Goal: Information Seeking & Learning: Learn about a topic

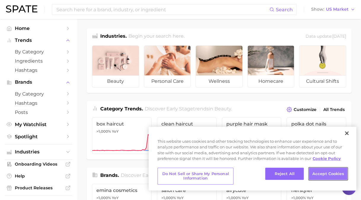
click at [317, 173] on button "Accept Cookies" at bounding box center [328, 174] width 39 height 12
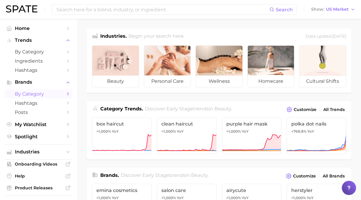
click at [67, 95] on polyline "Sidebar" at bounding box center [67, 94] width 1 height 3
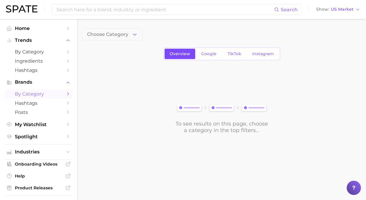
click at [181, 52] on span "Overview" at bounding box center [180, 53] width 20 height 5
click at [132, 39] on button "Choose Category" at bounding box center [112, 35] width 61 height 12
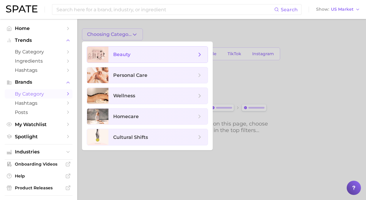
click at [202, 57] on icon at bounding box center [199, 54] width 7 height 7
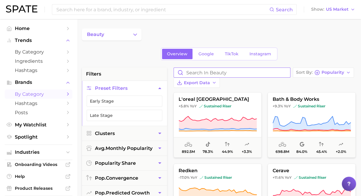
click at [225, 76] on input "Search in beauty" at bounding box center [232, 73] width 116 height 10
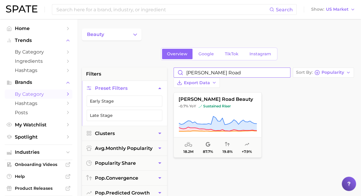
type input "[PERSON_NAME] road"
drag, startPoint x: 189, startPoint y: 103, endPoint x: 193, endPoint y: 123, distance: 19.7
click at [193, 123] on g at bounding box center [218, 123] width 78 height 15
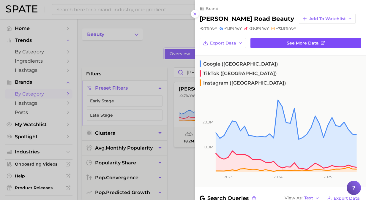
click at [271, 42] on link "See more data" at bounding box center [305, 43] width 111 height 10
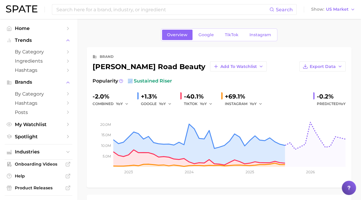
drag, startPoint x: 134, startPoint y: 81, endPoint x: 174, endPoint y: 81, distance: 40.4
click at [174, 81] on div "Popularity sustained riser" at bounding box center [219, 81] width 253 height 7
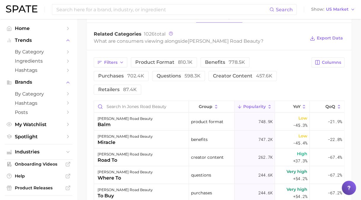
scroll to position [208, 0]
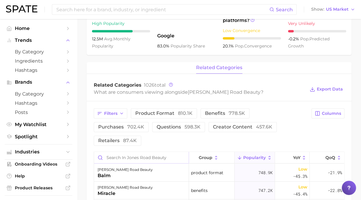
drag, startPoint x: 140, startPoint y: 143, endPoint x: 140, endPoint y: 137, distance: 6.2
click at [140, 152] on input "Search in jones road beauty" at bounding box center [141, 157] width 95 height 11
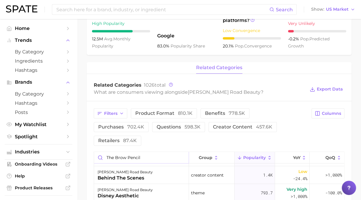
scroll to position [0, 0]
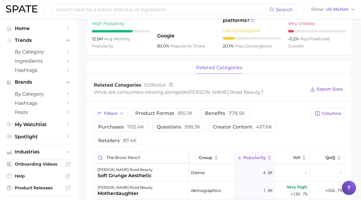
drag, startPoint x: 114, startPoint y: 144, endPoint x: 102, endPoint y: 144, distance: 11.6
click at [102, 152] on input "The brow pencil" at bounding box center [141, 157] width 95 height 11
type input "brow pencil"
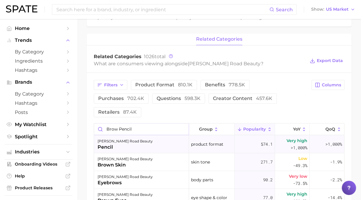
scroll to position [238, 0]
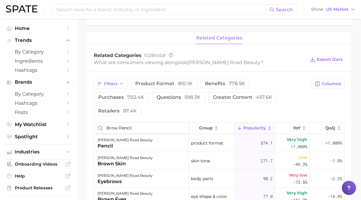
click at [117, 122] on input "brow pencil" at bounding box center [141, 127] width 95 height 11
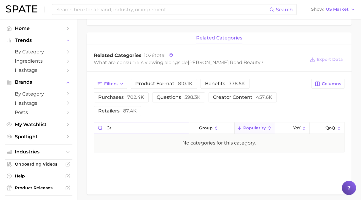
type input "g"
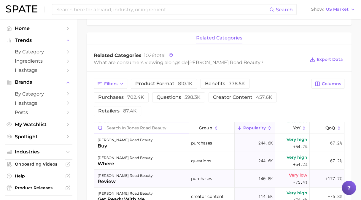
scroll to position [0, 0]
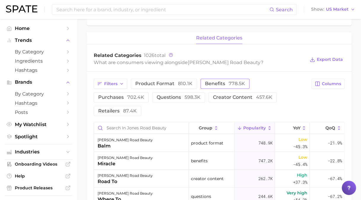
click at [212, 83] on span "benefits 778.5k" at bounding box center [225, 83] width 40 height 5
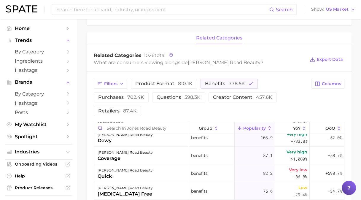
scroll to position [416, 0]
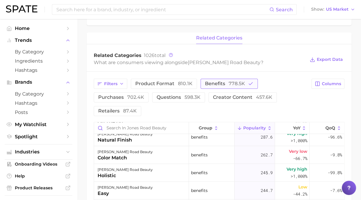
click at [248, 85] on icon "button" at bounding box center [250, 83] width 5 height 5
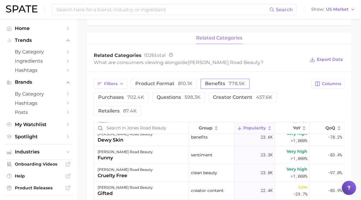
scroll to position [0, 0]
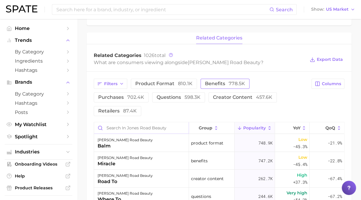
click at [159, 122] on input "Search in jones road beauty" at bounding box center [141, 127] width 95 height 11
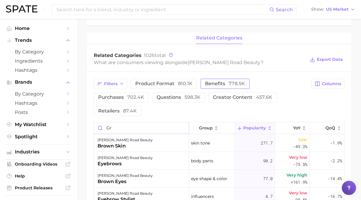
type input "G"
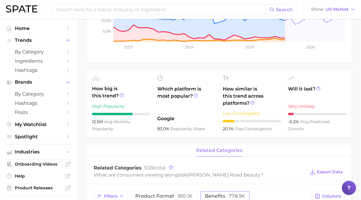
scroll to position [56, 0]
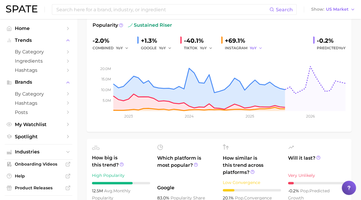
click at [261, 48] on icon "button" at bounding box center [261, 48] width 4 height 4
click at [345, 113] on icon "5.0m 10.0m 15.0m 20.0m 2023 2024 2025 2026" at bounding box center [219, 89] width 253 height 74
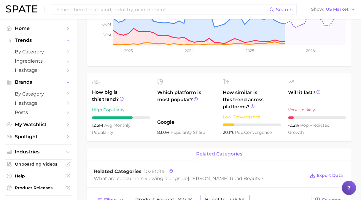
scroll to position [0, 0]
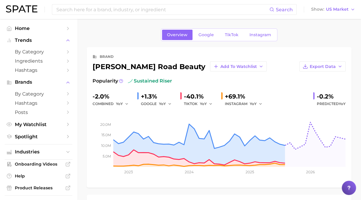
click at [226, 96] on div "+69.1%" at bounding box center [246, 97] width 42 height 10
click at [258, 37] on link "Instagram" at bounding box center [261, 35] width 32 height 10
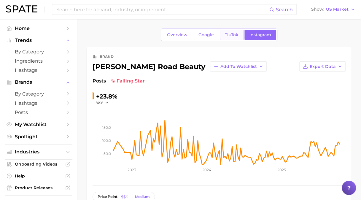
click at [228, 36] on span "TikTok" at bounding box center [232, 34] width 14 height 5
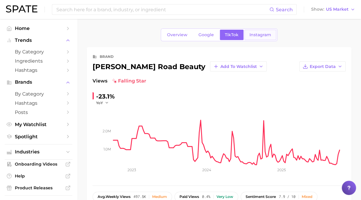
click at [256, 34] on span "Instagram" at bounding box center [261, 34] width 22 height 5
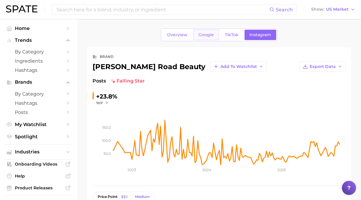
click at [198, 37] on link "Google" at bounding box center [207, 35] width 26 height 10
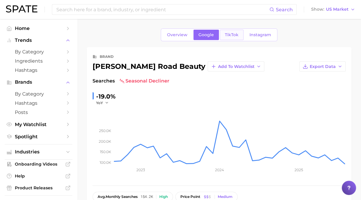
click at [231, 37] on span "TikTok" at bounding box center [232, 34] width 14 height 5
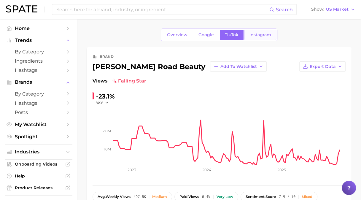
click at [251, 36] on span "Instagram" at bounding box center [261, 34] width 22 height 5
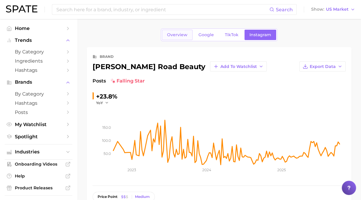
click at [190, 36] on link "Overview" at bounding box center [177, 35] width 31 height 10
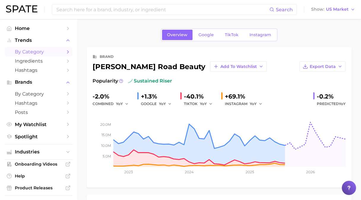
click at [65, 53] on icon "Sidebar" at bounding box center [67, 51] width 5 height 5
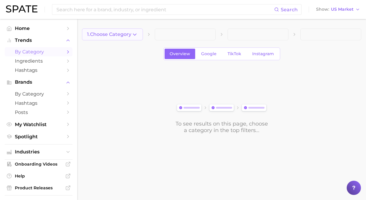
click at [139, 37] on button "1. Choose Category" at bounding box center [112, 35] width 61 height 12
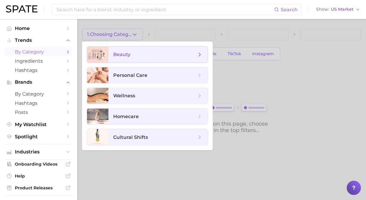
click at [200, 58] on span "beauty" at bounding box center [157, 55] width 99 height 16
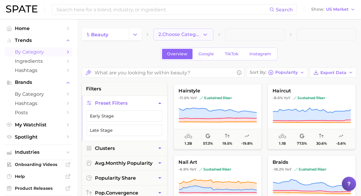
click at [208, 34] on icon "button" at bounding box center [205, 34] width 6 height 6
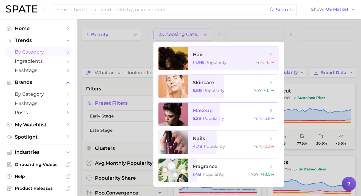
click at [242, 116] on span "makeup 5.2b Popularity YoY : -3.8%" at bounding box center [233, 113] width 91 height 23
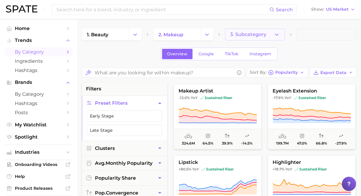
click at [276, 35] on icon "button" at bounding box center [277, 34] width 6 height 6
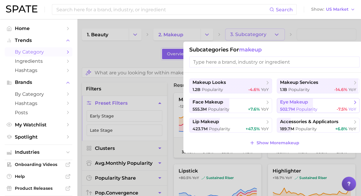
click at [302, 105] on span "eye makeup" at bounding box center [316, 102] width 72 height 6
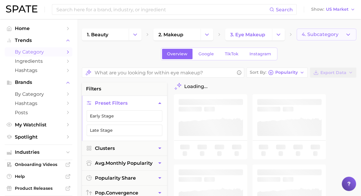
click at [347, 34] on polyline "button" at bounding box center [348, 34] width 3 height 1
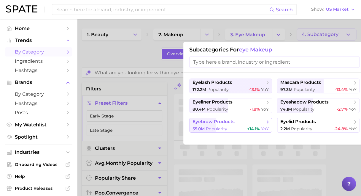
click at [236, 126] on div "55.0m Popularity +14.1% YoY" at bounding box center [231, 129] width 76 height 6
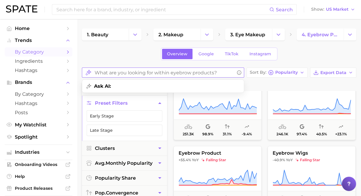
click at [139, 74] on input "What are you looking for within eyebrow products?" at bounding box center [165, 73] width 140 height 12
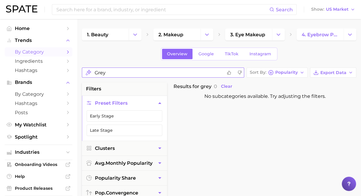
click at [155, 71] on input "Grey" at bounding box center [159, 73] width 128 height 12
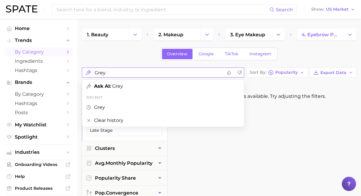
click at [155, 71] on input "Grey" at bounding box center [159, 73] width 128 height 12
type input "aging"
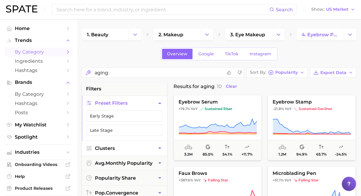
click at [154, 142] on button "Clusters" at bounding box center [124, 148] width 85 height 15
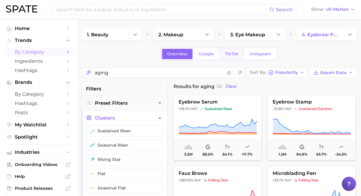
click at [234, 56] on link "TikTok" at bounding box center [232, 54] width 24 height 10
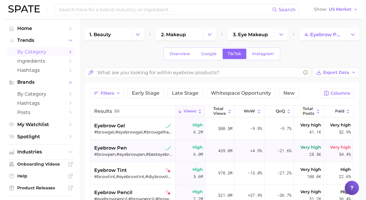
scroll to position [30, 0]
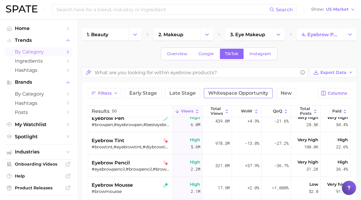
click at [211, 93] on span "Whitespace Opportunity" at bounding box center [238, 93] width 60 height 5
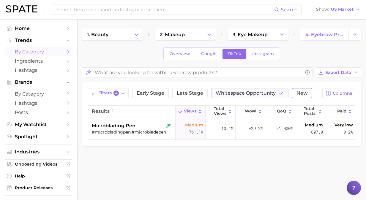
click at [297, 91] on span "New" at bounding box center [301, 93] width 11 height 5
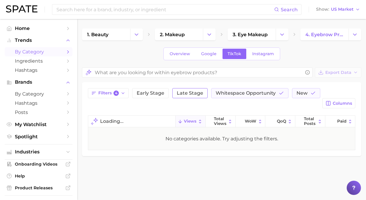
click at [189, 96] on button "Late Stage" at bounding box center [189, 93] width 35 height 10
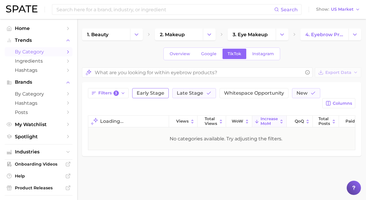
click at [152, 95] on span "Early Stage" at bounding box center [151, 93] width 28 height 5
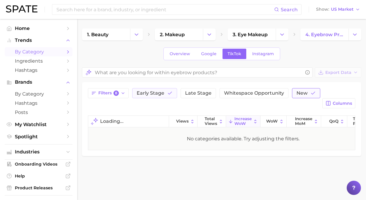
click at [293, 94] on button "New" at bounding box center [306, 93] width 28 height 10
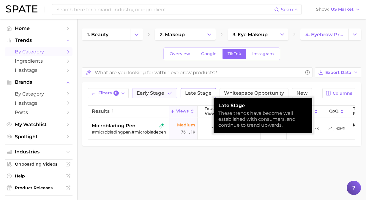
click at [194, 95] on span "Late Stage" at bounding box center [198, 93] width 26 height 5
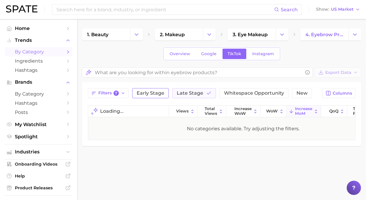
click at [158, 93] on span "Early Stage" at bounding box center [151, 93] width 28 height 5
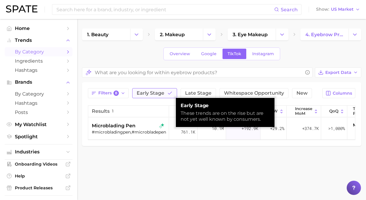
click at [164, 94] on button "Early Stage" at bounding box center [154, 93] width 45 height 10
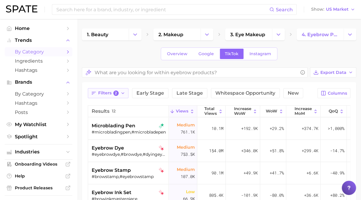
click at [118, 94] on span "Filters 2" at bounding box center [108, 93] width 20 height 5
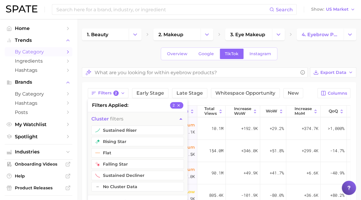
click at [119, 57] on div "Overview Google TikTok Instagram" at bounding box center [219, 54] width 275 height 13
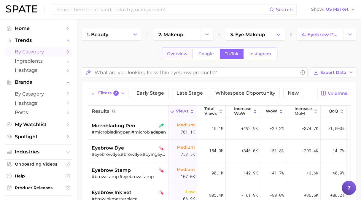
click at [177, 52] on span "Overview" at bounding box center [177, 53] width 20 height 5
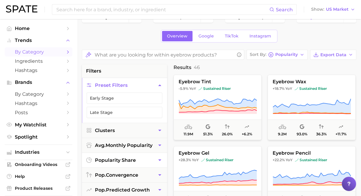
scroll to position [30, 0]
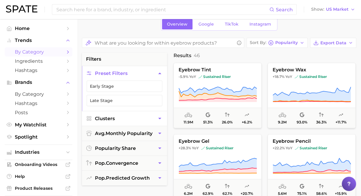
click at [146, 120] on button "Clusters" at bounding box center [124, 118] width 85 height 15
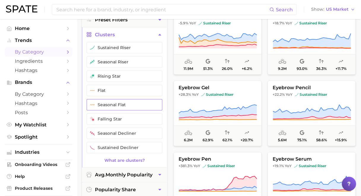
scroll to position [59, 0]
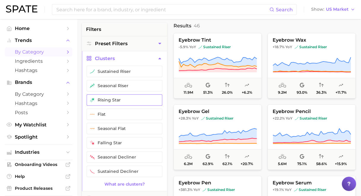
click at [115, 102] on button "rising star" at bounding box center [125, 99] width 76 height 11
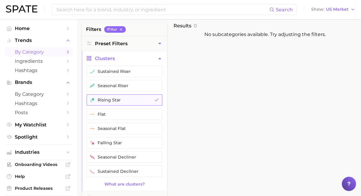
click at [118, 102] on button "rising star" at bounding box center [125, 99] width 76 height 11
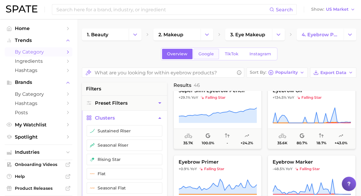
click at [206, 55] on span "Google" at bounding box center [206, 53] width 15 height 5
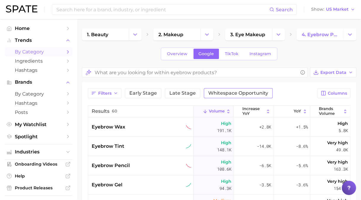
click at [214, 94] on span "Whitespace Opportunity" at bounding box center [238, 93] width 60 height 5
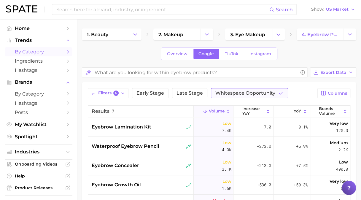
click at [229, 96] on button "Whitespace Opportunity" at bounding box center [249, 93] width 77 height 10
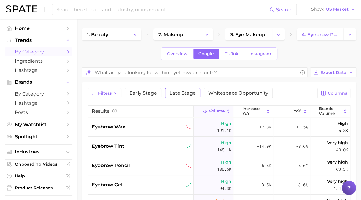
click at [185, 92] on span "Late Stage" at bounding box center [183, 93] width 26 height 5
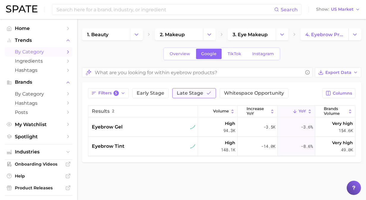
click at [187, 98] on button "Late Stage" at bounding box center [194, 93] width 44 height 10
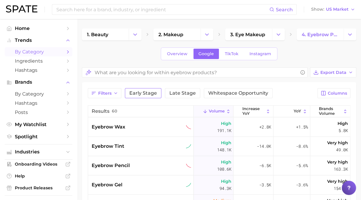
click at [146, 93] on span "Early Stage" at bounding box center [143, 93] width 28 height 5
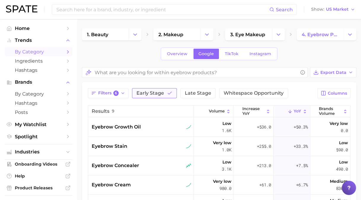
click at [150, 95] on span "Early Stage" at bounding box center [151, 93] width 28 height 5
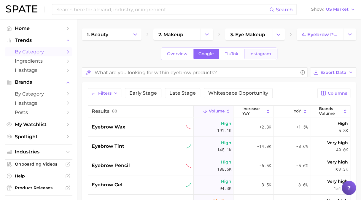
click at [252, 58] on link "Instagram" at bounding box center [261, 54] width 32 height 10
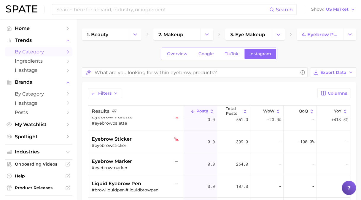
scroll to position [859, 0]
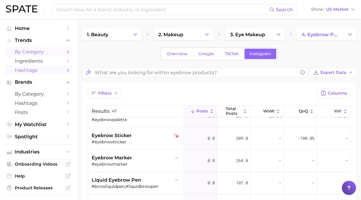
click at [65, 72] on icon "Sidebar" at bounding box center [67, 70] width 5 height 5
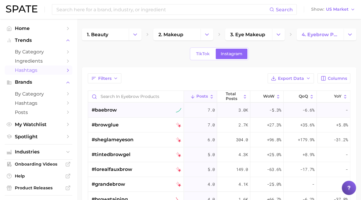
scroll to position [416, 0]
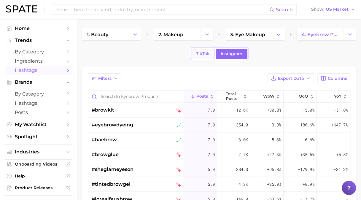
click at [201, 53] on span "TikTok" at bounding box center [203, 53] width 14 height 5
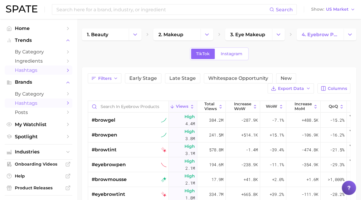
click at [65, 105] on icon "Sidebar" at bounding box center [67, 102] width 5 height 5
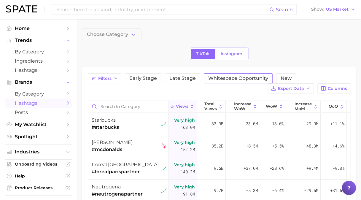
click at [226, 78] on span "Whitespace Opportunity" at bounding box center [238, 78] width 60 height 5
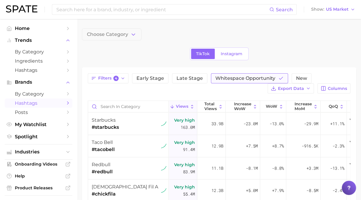
click at [254, 80] on span "Whitespace Opportunity" at bounding box center [246, 78] width 60 height 5
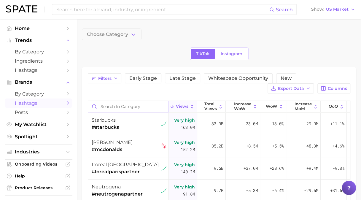
click at [118, 108] on input "Search in category" at bounding box center [128, 106] width 80 height 11
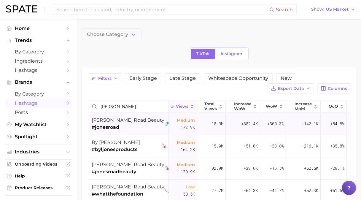
click at [140, 127] on div "[PERSON_NAME] road beauty #jonesroad" at bounding box center [131, 124] width 78 height 22
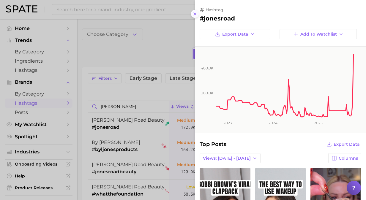
click at [195, 12] on icon at bounding box center [194, 14] width 5 height 5
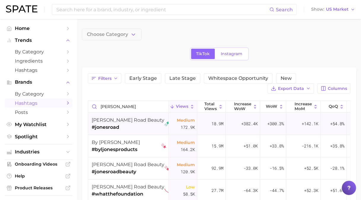
click at [129, 125] on span "#jonesroad" at bounding box center [128, 127] width 73 height 7
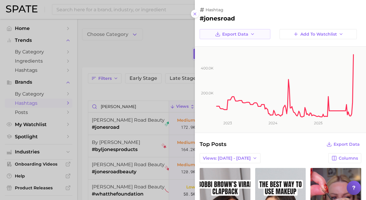
click at [260, 34] on button "Export Data" at bounding box center [235, 34] width 71 height 10
click at [252, 56] on span "Time Series Image" at bounding box center [235, 55] width 40 height 5
click at [280, 146] on div "Top Posts Export Data" at bounding box center [281, 144] width 162 height 8
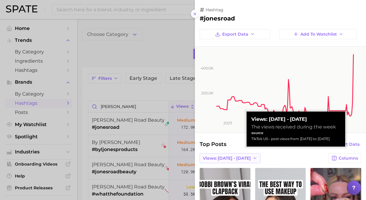
click at [254, 158] on polyline "button" at bounding box center [255, 158] width 2 height 1
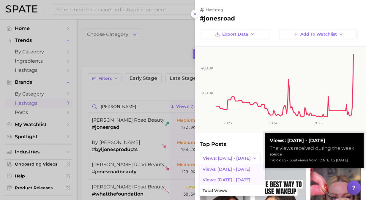
click at [233, 178] on span "Views: [DATE] - [DATE]" at bounding box center [227, 180] width 48 height 5
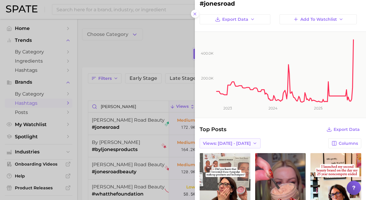
scroll to position [30, 0]
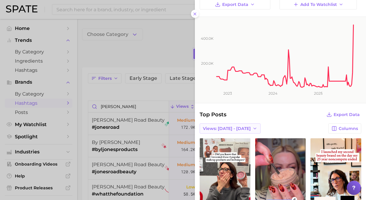
click at [244, 126] on span "Views: [DATE] - [DATE]" at bounding box center [227, 128] width 48 height 5
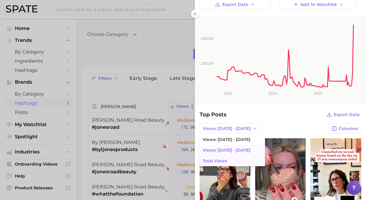
click at [232, 156] on button "Total Views" at bounding box center [232, 161] width 65 height 11
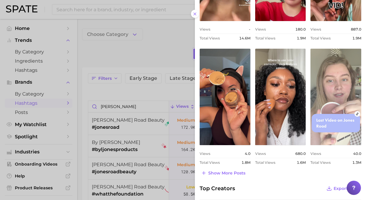
scroll to position [267, 0]
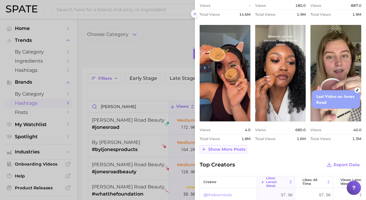
click at [229, 148] on span "Show more posts" at bounding box center [226, 149] width 37 height 5
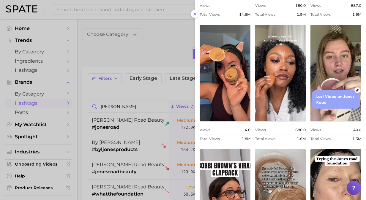
scroll to position [0, 0]
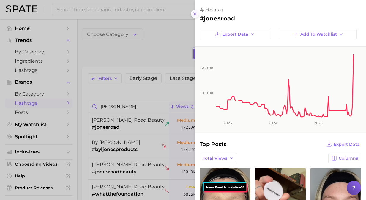
click at [195, 12] on icon at bounding box center [194, 14] width 5 height 5
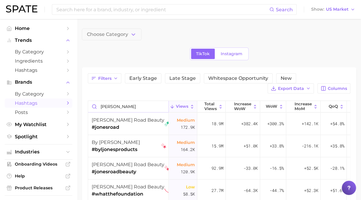
drag, startPoint x: 124, startPoint y: 106, endPoint x: 124, endPoint y: 101, distance: 4.5
click at [124, 105] on input "[PERSON_NAME]" at bounding box center [128, 106] width 80 height 11
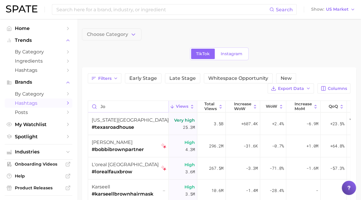
type input "j"
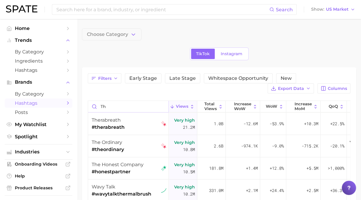
type input "T"
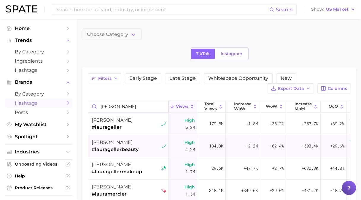
type input "[PERSON_NAME]"
click at [134, 143] on div "[PERSON_NAME]" at bounding box center [115, 142] width 47 height 7
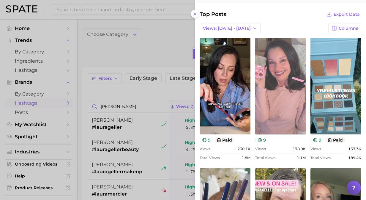
scroll to position [89, 0]
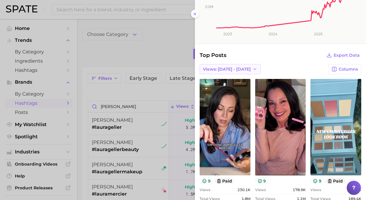
click at [241, 71] on button "Views: [DATE] - [DATE]" at bounding box center [230, 69] width 61 height 10
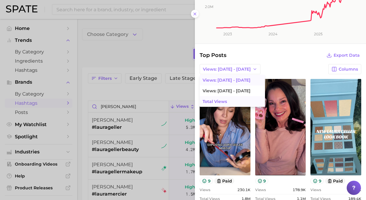
click at [223, 102] on span "Total Views" at bounding box center [215, 101] width 24 height 5
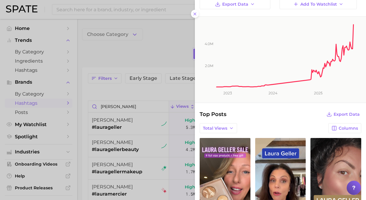
scroll to position [0, 0]
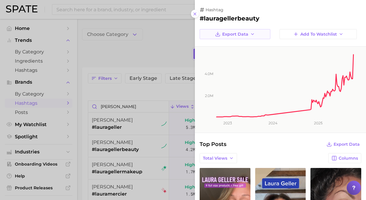
click at [243, 35] on span "Export Data" at bounding box center [235, 34] width 26 height 5
click at [233, 56] on span "Time Series Image" at bounding box center [235, 55] width 40 height 5
click at [31, 90] on div at bounding box center [183, 100] width 366 height 200
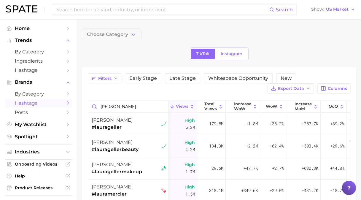
click at [128, 36] on span "Choose Category" at bounding box center [107, 34] width 41 height 5
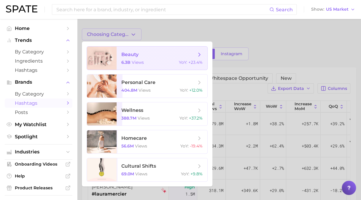
click at [158, 58] on span "beauty" at bounding box center [158, 54] width 75 height 7
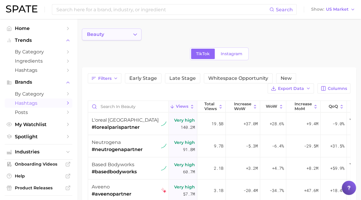
click at [137, 36] on icon "Change Category" at bounding box center [135, 34] width 6 height 6
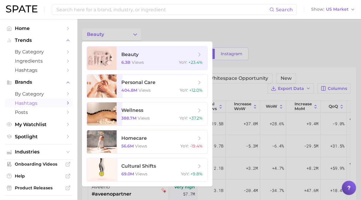
click at [191, 30] on div at bounding box center [180, 100] width 361 height 200
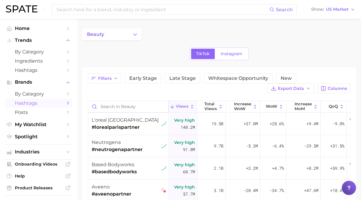
click at [112, 104] on input "Search in beauty" at bounding box center [128, 106] width 80 height 11
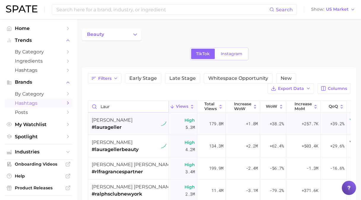
type input "laur"
click at [120, 121] on div "[PERSON_NAME]" at bounding box center [112, 120] width 41 height 7
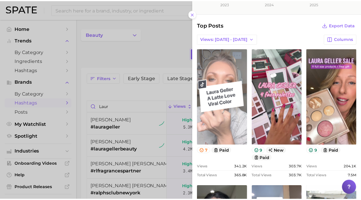
scroll to position [119, 0]
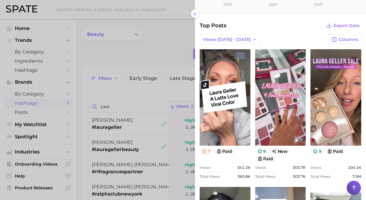
drag, startPoint x: 99, startPoint y: 50, endPoint x: 97, endPoint y: 54, distance: 3.8
click at [99, 51] on div at bounding box center [183, 100] width 366 height 200
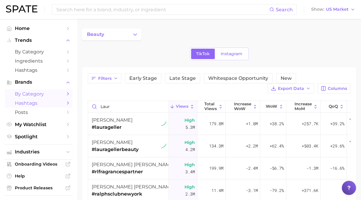
click at [60, 94] on link "by Category" at bounding box center [39, 93] width 68 height 9
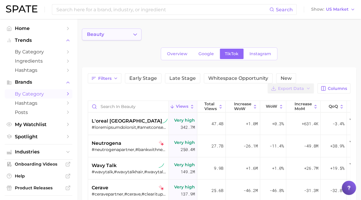
click at [130, 34] on button "beauty" at bounding box center [112, 35] width 60 height 12
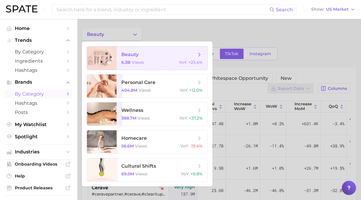
click at [139, 59] on span "beauty 6.3b views YoY : +23.4%" at bounding box center [162, 58] width 91 height 23
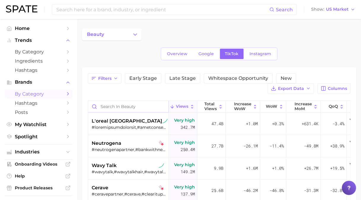
click at [116, 108] on input "Search in beauty" at bounding box center [128, 106] width 80 height 11
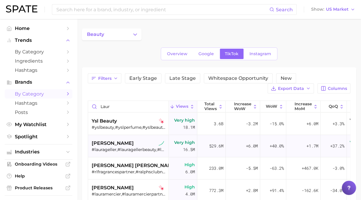
click at [119, 142] on span "[PERSON_NAME]" at bounding box center [113, 143] width 42 height 7
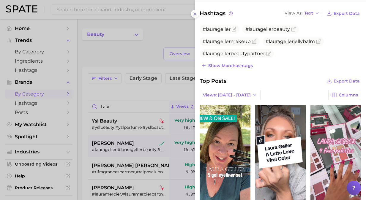
scroll to position [119, 0]
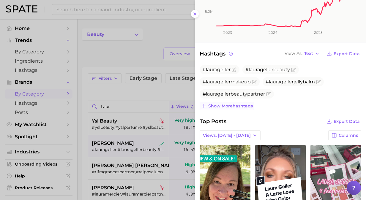
click at [215, 108] on button "Show more hashtags" at bounding box center [227, 106] width 55 height 8
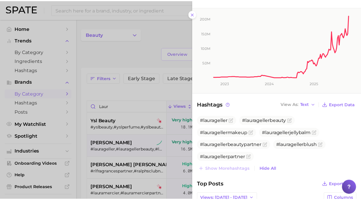
scroll to position [84, 0]
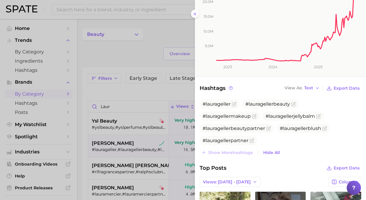
click at [138, 53] on div at bounding box center [183, 100] width 366 height 200
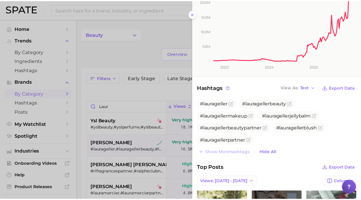
scroll to position [0, 0]
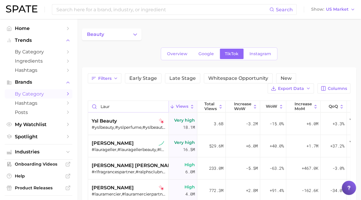
click at [122, 108] on input "laur" at bounding box center [128, 106] width 80 height 11
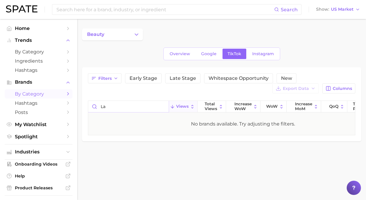
type input "l"
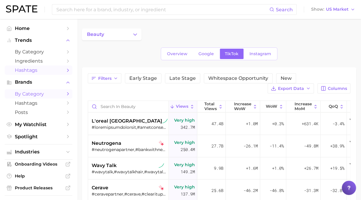
click at [67, 71] on polyline "Sidebar" at bounding box center [67, 70] width 1 height 3
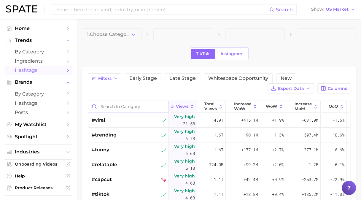
click at [124, 105] on input "Search in category" at bounding box center [128, 106] width 80 height 11
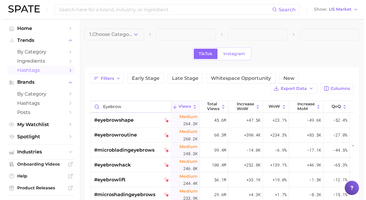
scroll to position [683, 0]
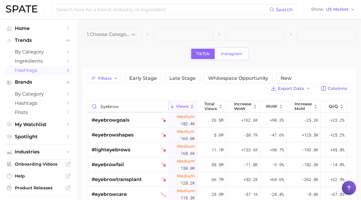
type input "eyebrow"
click at [25, 103] on span "Hashtags" at bounding box center [39, 103] width 48 height 6
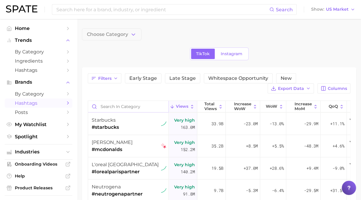
click at [115, 106] on input "Search in category" at bounding box center [128, 106] width 80 height 11
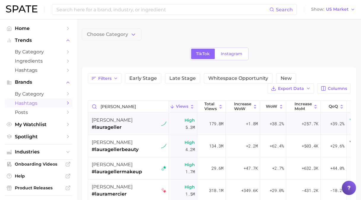
click at [132, 127] on div "[PERSON_NAME] #laurageller" at bounding box center [129, 124] width 75 height 22
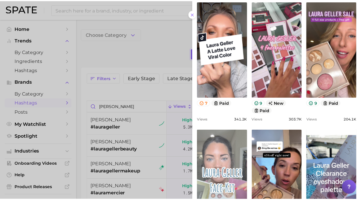
scroll to position [208, 0]
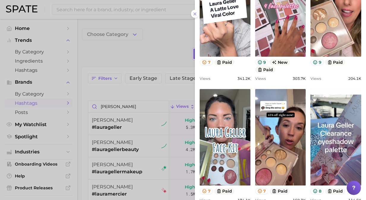
click at [143, 89] on div at bounding box center [183, 100] width 366 height 200
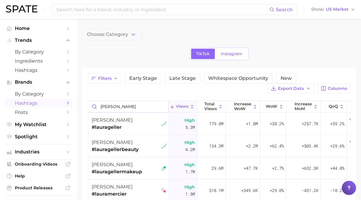
click at [110, 104] on input "[PERSON_NAME]" at bounding box center [128, 106] width 80 height 11
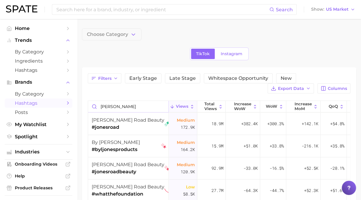
type input "[PERSON_NAME]"
